Goal: Find specific page/section: Find specific page/section

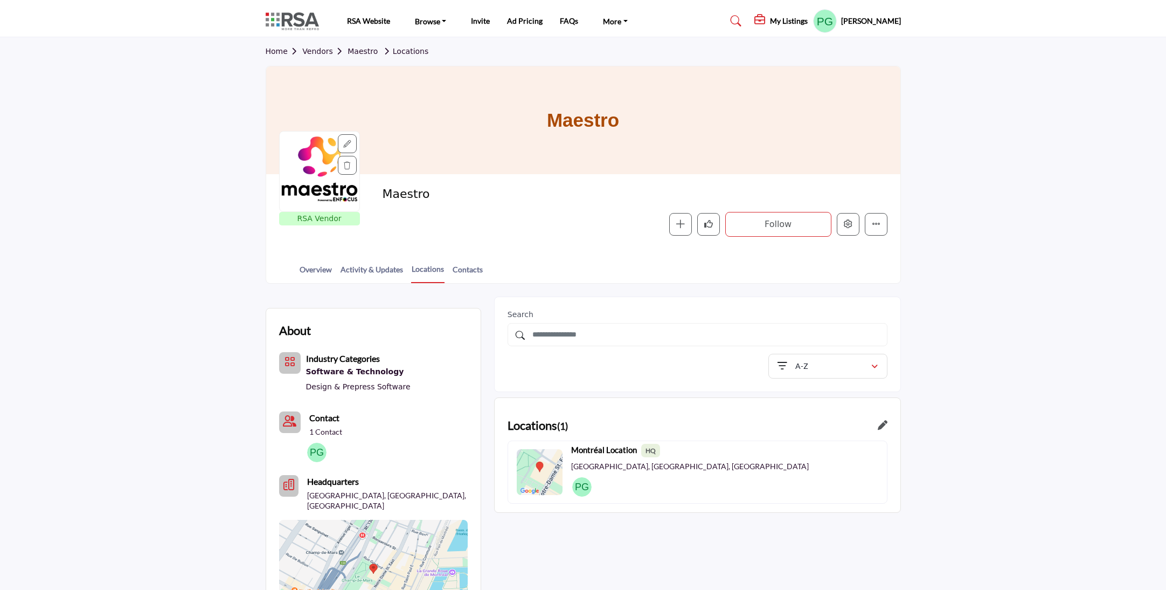
click at [550, 130] on h1 "Maestro" at bounding box center [583, 120] width 72 height 108
click at [475, 268] on link "Contacts" at bounding box center [467, 273] width 31 height 19
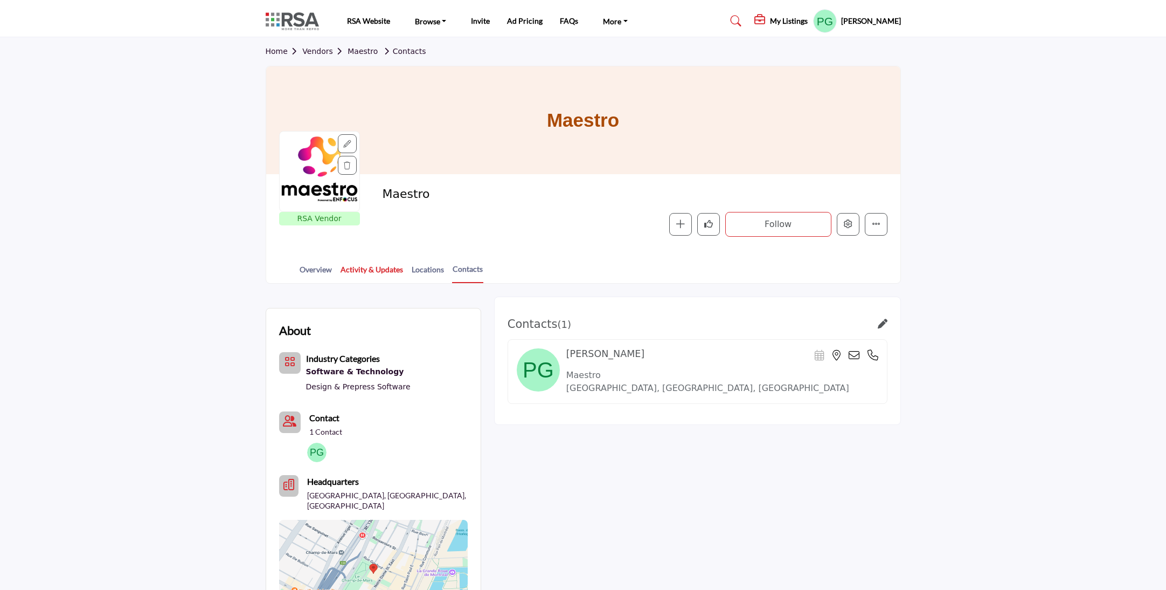
click at [368, 272] on link "Activity & Updates" at bounding box center [372, 273] width 64 height 19
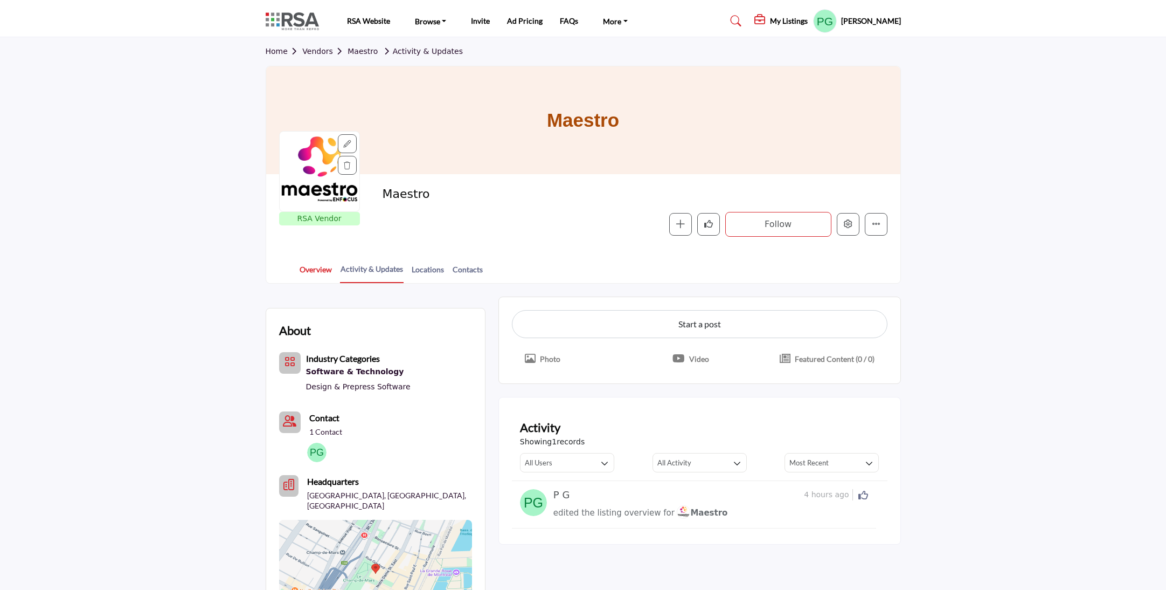
click at [313, 273] on link "Overview" at bounding box center [315, 273] width 33 height 19
